Goal: Use online tool/utility: Utilize a website feature to perform a specific function

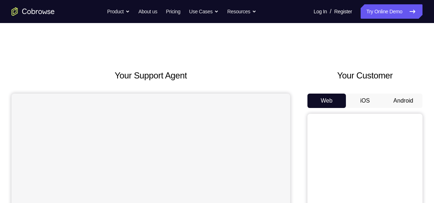
click at [397, 103] on button "Android" at bounding box center [403, 101] width 39 height 14
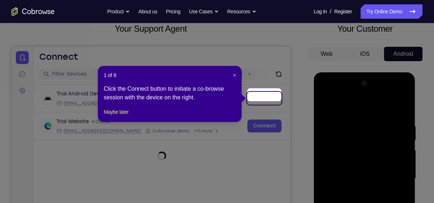
scroll to position [44, 0]
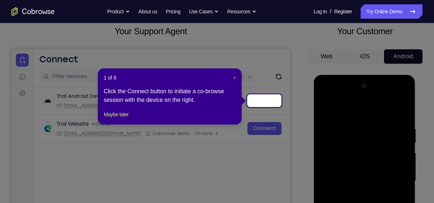
click at [234, 76] on span "×" at bounding box center [234, 78] width 3 height 6
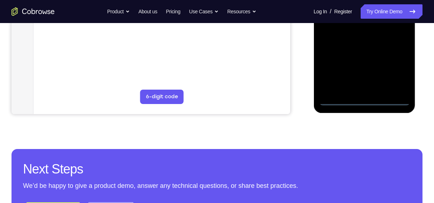
scroll to position [218, 0]
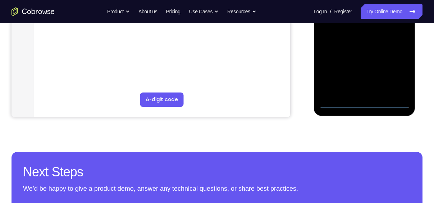
click at [362, 104] on div at bounding box center [364, 8] width 91 height 202
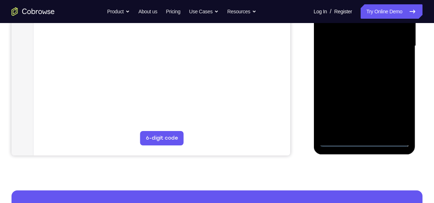
click at [394, 114] on div at bounding box center [364, 46] width 91 height 202
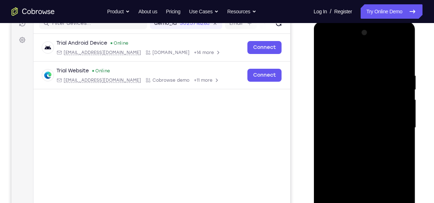
scroll to position [96, 0]
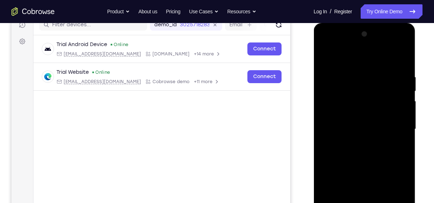
click at [348, 56] on div at bounding box center [364, 129] width 91 height 202
click at [394, 127] on div at bounding box center [364, 129] width 91 height 202
click at [356, 144] on div at bounding box center [364, 129] width 91 height 202
click at [357, 123] on div at bounding box center [364, 129] width 91 height 202
click at [341, 115] on div at bounding box center [364, 129] width 91 height 202
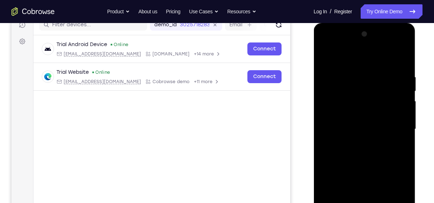
click at [347, 129] on div at bounding box center [364, 129] width 91 height 202
click at [366, 153] on div at bounding box center [364, 129] width 91 height 202
drag, startPoint x: 363, startPoint y: 153, endPoint x: 366, endPoint y: 107, distance: 45.8
click at [366, 107] on div at bounding box center [364, 129] width 91 height 202
drag, startPoint x: 386, startPoint y: 94, endPoint x: 385, endPoint y: 144, distance: 50.4
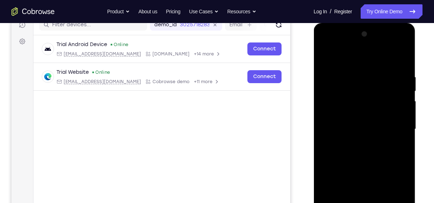
click at [385, 144] on div at bounding box center [364, 129] width 91 height 202
click at [403, 66] on div at bounding box center [364, 129] width 91 height 202
click at [359, 72] on div at bounding box center [364, 129] width 91 height 202
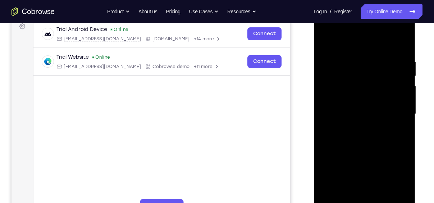
scroll to position [112, 0]
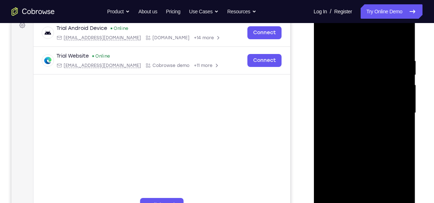
click at [392, 196] on div at bounding box center [364, 113] width 91 height 202
click at [402, 115] on div at bounding box center [364, 113] width 91 height 202
click at [394, 193] on div at bounding box center [364, 113] width 91 height 202
click at [403, 113] on div at bounding box center [364, 113] width 91 height 202
click at [403, 122] on div at bounding box center [364, 113] width 91 height 202
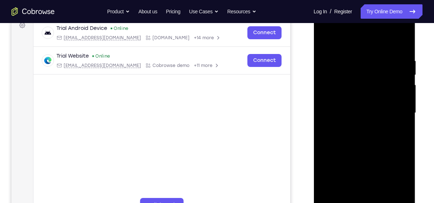
click at [403, 122] on div at bounding box center [364, 113] width 91 height 202
drag, startPoint x: 403, startPoint y: 122, endPoint x: 336, endPoint y: 127, distance: 66.7
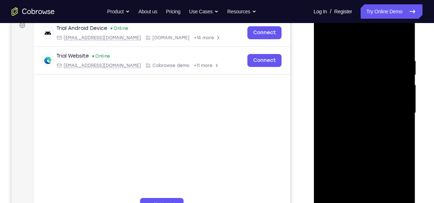
click at [336, 127] on div at bounding box center [364, 113] width 91 height 202
click at [399, 109] on div at bounding box center [364, 113] width 91 height 202
click at [407, 107] on div at bounding box center [364, 113] width 91 height 202
click at [401, 43] on div at bounding box center [364, 113] width 91 height 202
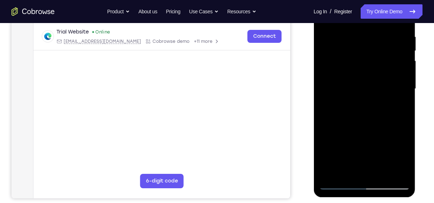
scroll to position [140, 0]
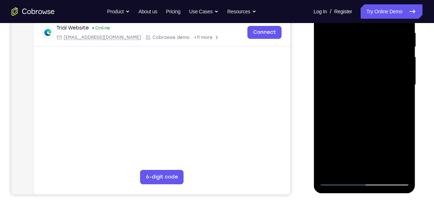
click at [384, 168] on div at bounding box center [364, 85] width 91 height 202
click at [365, 122] on div at bounding box center [364, 85] width 91 height 202
click at [360, 75] on div at bounding box center [364, 85] width 91 height 202
click at [338, 179] on div at bounding box center [364, 85] width 91 height 202
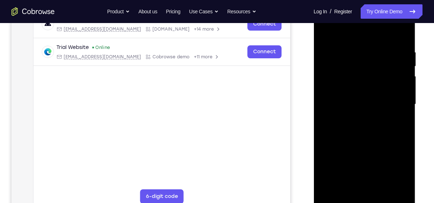
scroll to position [120, 0]
drag, startPoint x: 367, startPoint y: 136, endPoint x: 369, endPoint y: 145, distance: 8.8
click at [369, 145] on div at bounding box center [364, 105] width 91 height 202
click at [339, 199] on div at bounding box center [364, 105] width 91 height 202
click at [405, 32] on div at bounding box center [364, 105] width 91 height 202
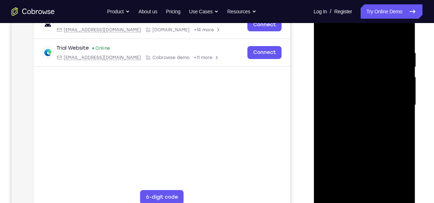
drag, startPoint x: 373, startPoint y: 67, endPoint x: 381, endPoint y: 146, distance: 79.6
click at [381, 146] on div at bounding box center [364, 105] width 91 height 202
click at [340, 199] on div at bounding box center [364, 105] width 91 height 202
drag, startPoint x: 372, startPoint y: 122, endPoint x: 371, endPoint y: 110, distance: 11.9
click at [371, 110] on div at bounding box center [364, 105] width 91 height 202
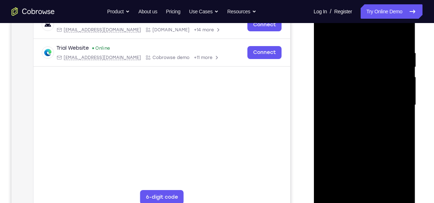
click at [405, 125] on div at bounding box center [364, 105] width 91 height 202
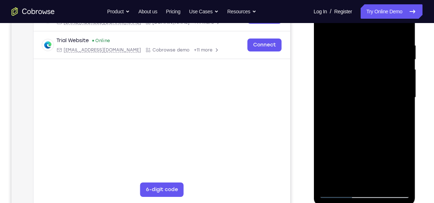
scroll to position [131, 0]
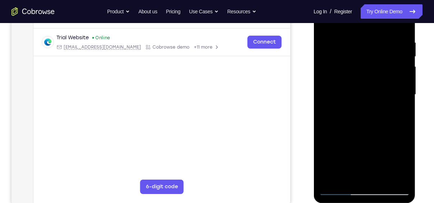
drag, startPoint x: 366, startPoint y: 128, endPoint x: 392, endPoint y: 221, distance: 96.4
click at [392, 203] on html "Online web based iOS Simulators and Android Emulators. Run iPhone, iPad, Mobile…" at bounding box center [365, 96] width 103 height 216
click at [375, 39] on div at bounding box center [364, 95] width 91 height 202
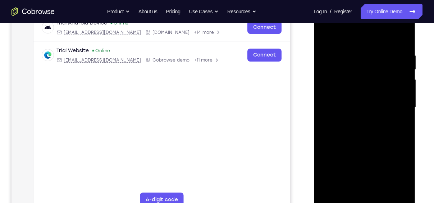
scroll to position [117, 0]
click at [404, 100] on div at bounding box center [364, 109] width 91 height 202
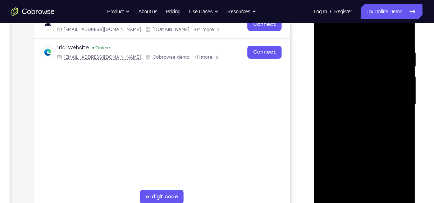
scroll to position [119, 0]
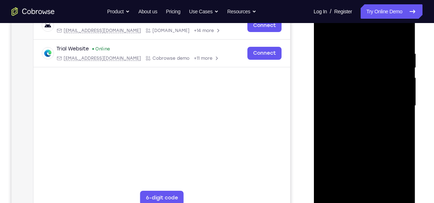
click at [404, 105] on div at bounding box center [364, 106] width 91 height 202
click at [402, 36] on div at bounding box center [364, 106] width 91 height 202
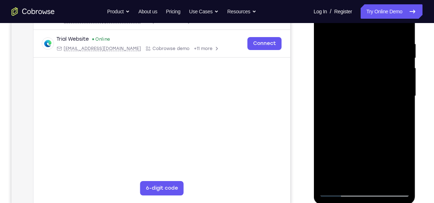
scroll to position [126, 0]
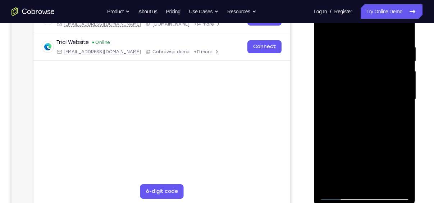
drag, startPoint x: 389, startPoint y: 107, endPoint x: 383, endPoint y: 18, distance: 89.8
click at [383, 18] on div at bounding box center [364, 100] width 91 height 202
drag, startPoint x: 375, startPoint y: 157, endPoint x: 374, endPoint y: 77, distance: 79.9
click at [374, 77] on div at bounding box center [364, 100] width 91 height 202
drag, startPoint x: 374, startPoint y: 135, endPoint x: 373, endPoint y: 41, distance: 93.9
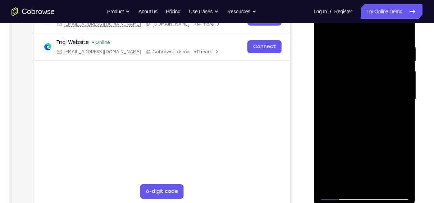
click at [373, 41] on div at bounding box center [364, 100] width 91 height 202
drag, startPoint x: 370, startPoint y: 141, endPoint x: 372, endPoint y: 44, distance: 97.2
click at [372, 44] on div at bounding box center [364, 100] width 91 height 202
drag, startPoint x: 373, startPoint y: 153, endPoint x: 372, endPoint y: 60, distance: 93.2
click at [372, 60] on div at bounding box center [364, 100] width 91 height 202
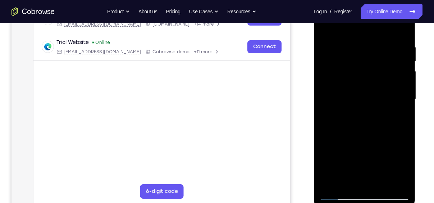
drag, startPoint x: 376, startPoint y: 140, endPoint x: 371, endPoint y: 32, distance: 108.1
click at [371, 32] on div at bounding box center [364, 100] width 91 height 202
drag, startPoint x: 378, startPoint y: 146, endPoint x: 370, endPoint y: 62, distance: 84.2
click at [370, 62] on div at bounding box center [364, 100] width 91 height 202
drag, startPoint x: 375, startPoint y: 132, endPoint x: 374, endPoint y: 84, distance: 47.9
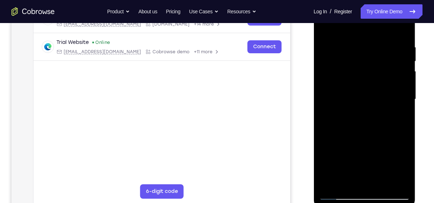
click at [374, 84] on div at bounding box center [364, 100] width 91 height 202
click at [404, 76] on div at bounding box center [364, 100] width 91 height 202
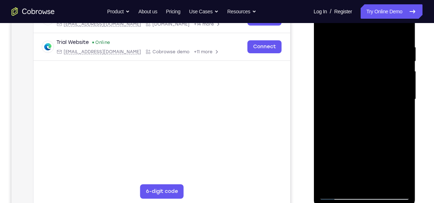
click at [404, 76] on div at bounding box center [364, 100] width 91 height 202
drag, startPoint x: 380, startPoint y: 116, endPoint x: 374, endPoint y: 5, distance: 111.7
click at [374, 5] on div at bounding box center [364, 100] width 91 height 202
drag, startPoint x: 383, startPoint y: 124, endPoint x: 382, endPoint y: 114, distance: 10.1
click at [382, 114] on div at bounding box center [364, 100] width 91 height 202
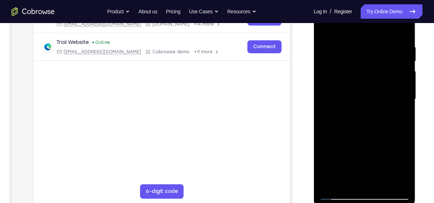
drag, startPoint x: 386, startPoint y: 130, endPoint x: 372, endPoint y: 14, distance: 116.1
click at [372, 14] on div at bounding box center [364, 100] width 91 height 202
drag, startPoint x: 372, startPoint y: 139, endPoint x: 367, endPoint y: 33, distance: 105.2
click at [367, 33] on div at bounding box center [364, 100] width 91 height 202
click at [404, 79] on div at bounding box center [364, 100] width 91 height 202
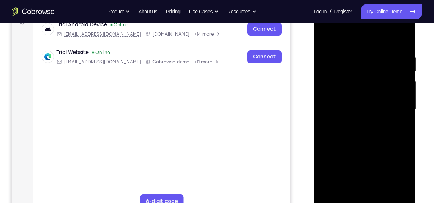
scroll to position [107, 0]
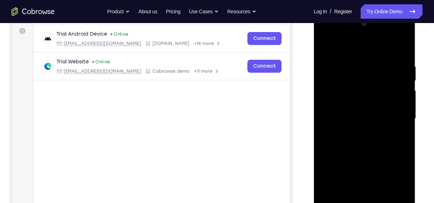
click at [378, 108] on div at bounding box center [364, 119] width 91 height 202
click at [407, 121] on div at bounding box center [364, 119] width 91 height 202
click at [406, 121] on div at bounding box center [364, 119] width 91 height 202
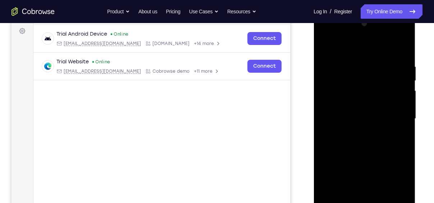
click at [406, 121] on div at bounding box center [364, 119] width 91 height 202
click at [405, 119] on div at bounding box center [364, 119] width 91 height 202
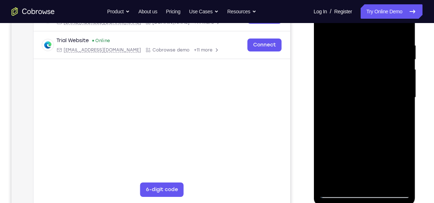
scroll to position [129, 0]
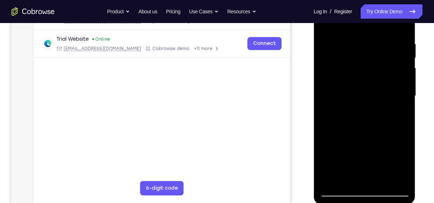
drag, startPoint x: 383, startPoint y: 99, endPoint x: 377, endPoint y: 32, distance: 67.1
click at [377, 32] on div at bounding box center [364, 96] width 91 height 202
drag, startPoint x: 378, startPoint y: 127, endPoint x: 371, endPoint y: 40, distance: 87.0
click at [371, 40] on div at bounding box center [364, 96] width 91 height 202
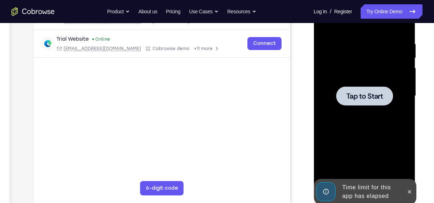
click at [368, 107] on div at bounding box center [364, 96] width 91 height 202
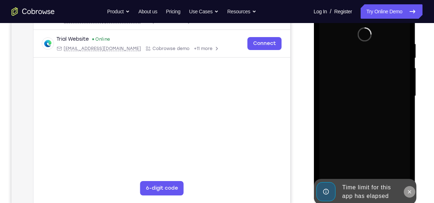
click at [410, 191] on icon at bounding box center [409, 191] width 3 height 3
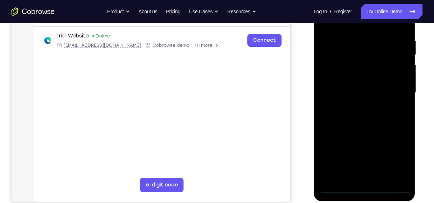
scroll to position [131, 0]
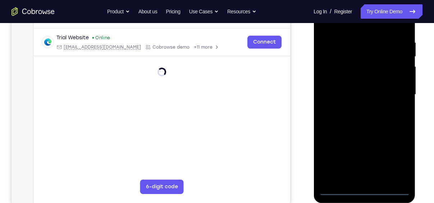
click at [364, 188] on div at bounding box center [364, 95] width 91 height 202
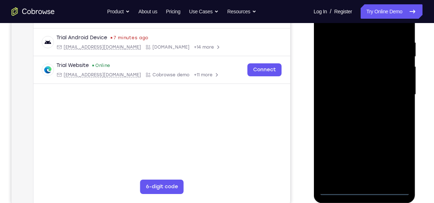
click at [399, 156] on div at bounding box center [364, 95] width 91 height 202
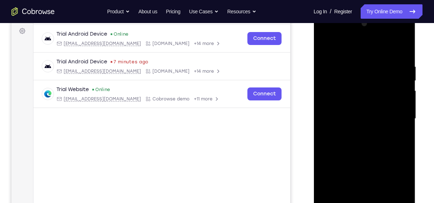
scroll to position [112, 0]
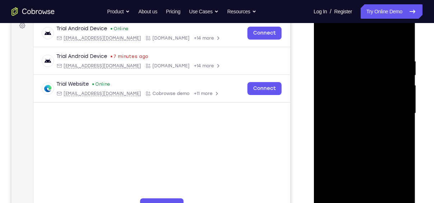
click at [342, 41] on div at bounding box center [364, 114] width 91 height 202
click at [396, 108] on div at bounding box center [364, 114] width 91 height 202
click at [356, 126] on div at bounding box center [364, 114] width 91 height 202
click at [345, 105] on div at bounding box center [364, 114] width 91 height 202
click at [338, 97] on div at bounding box center [364, 114] width 91 height 202
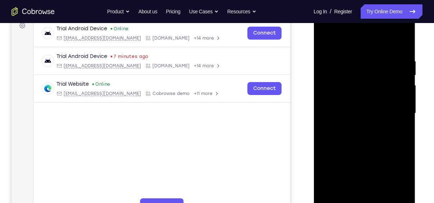
click at [363, 112] on div at bounding box center [364, 114] width 91 height 202
click at [365, 136] on div at bounding box center [364, 114] width 91 height 202
click at [402, 54] on div at bounding box center [364, 114] width 91 height 202
drag, startPoint x: 356, startPoint y: 46, endPoint x: 356, endPoint y: 15, distance: 30.2
click at [356, 15] on div at bounding box center [364, 114] width 91 height 202
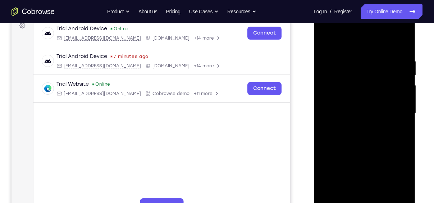
click at [406, 146] on div at bounding box center [364, 114] width 91 height 202
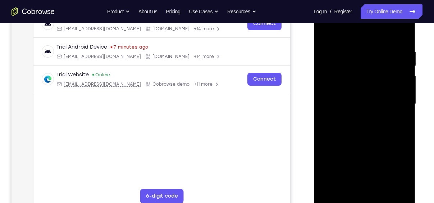
scroll to position [119, 0]
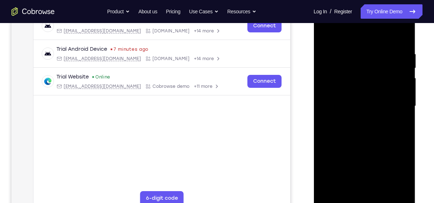
click at [349, 47] on div at bounding box center [364, 106] width 91 height 202
click at [406, 98] on div at bounding box center [364, 106] width 91 height 202
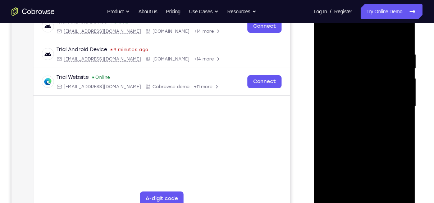
click at [401, 35] on div at bounding box center [364, 107] width 91 height 202
drag, startPoint x: 371, startPoint y: 69, endPoint x: 377, endPoint y: 148, distance: 79.4
click at [377, 148] on div at bounding box center [364, 107] width 91 height 202
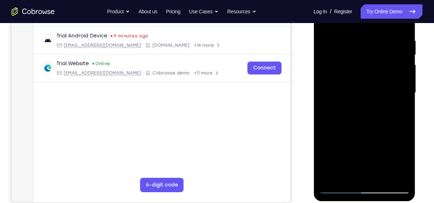
scroll to position [127, 0]
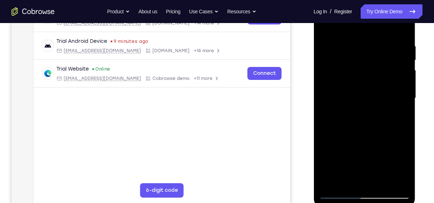
click at [404, 130] on div at bounding box center [364, 98] width 91 height 202
click at [353, 43] on div at bounding box center [364, 98] width 91 height 202
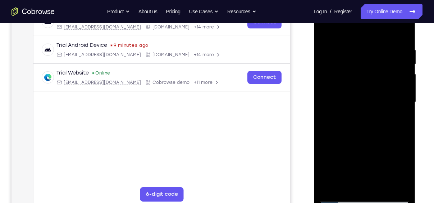
scroll to position [126, 0]
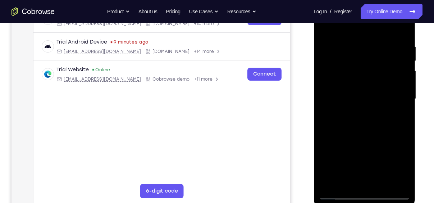
click at [403, 77] on div at bounding box center [364, 99] width 91 height 202
click at [401, 27] on div at bounding box center [364, 99] width 91 height 202
click at [380, 183] on div at bounding box center [364, 99] width 91 height 202
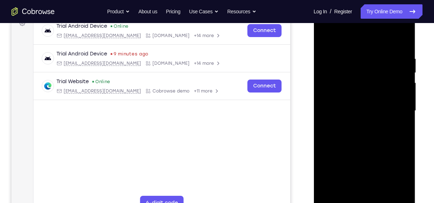
scroll to position [114, 0]
click at [363, 147] on div at bounding box center [364, 111] width 91 height 202
click at [404, 71] on div at bounding box center [364, 111] width 91 height 202
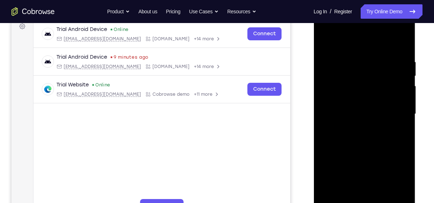
scroll to position [110, 0]
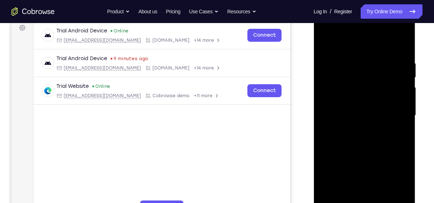
click at [406, 76] on div at bounding box center [364, 116] width 91 height 202
click at [404, 76] on div at bounding box center [364, 116] width 91 height 202
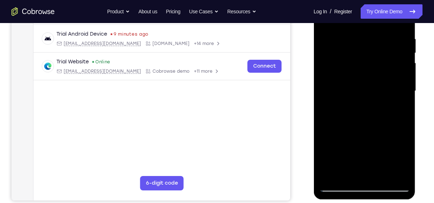
scroll to position [136, 0]
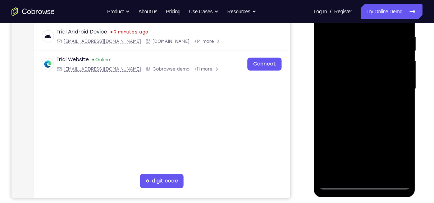
click at [341, 185] on div at bounding box center [364, 89] width 91 height 202
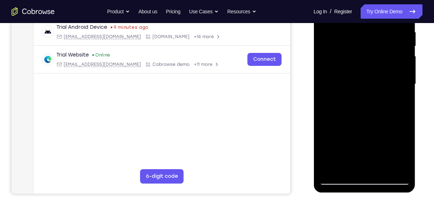
drag, startPoint x: 364, startPoint y: 148, endPoint x: 357, endPoint y: 129, distance: 20.2
click at [357, 129] on div at bounding box center [364, 84] width 91 height 202
drag, startPoint x: 339, startPoint y: 124, endPoint x: 339, endPoint y: 82, distance: 41.4
click at [339, 82] on div at bounding box center [364, 84] width 91 height 202
click at [324, 136] on div at bounding box center [364, 84] width 91 height 202
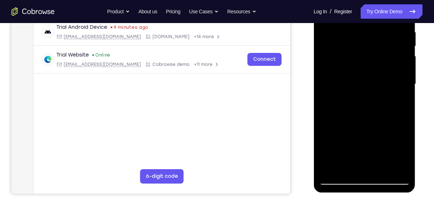
drag, startPoint x: 357, startPoint y: 123, endPoint x: 356, endPoint y: 63, distance: 59.7
click at [356, 63] on div at bounding box center [364, 84] width 91 height 202
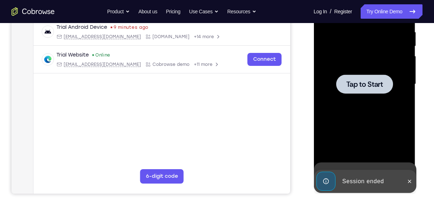
click at [365, 50] on div at bounding box center [364, 84] width 91 height 202
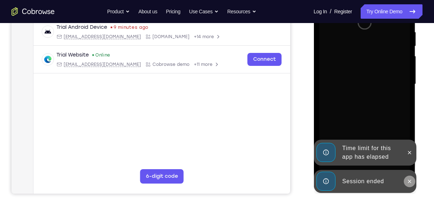
click at [409, 182] on icon at bounding box center [410, 181] width 6 height 6
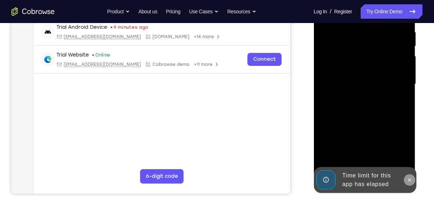
click at [411, 150] on div at bounding box center [365, 85] width 102 height 214
